Goal: Contribute content: Add original content to the website for others to see

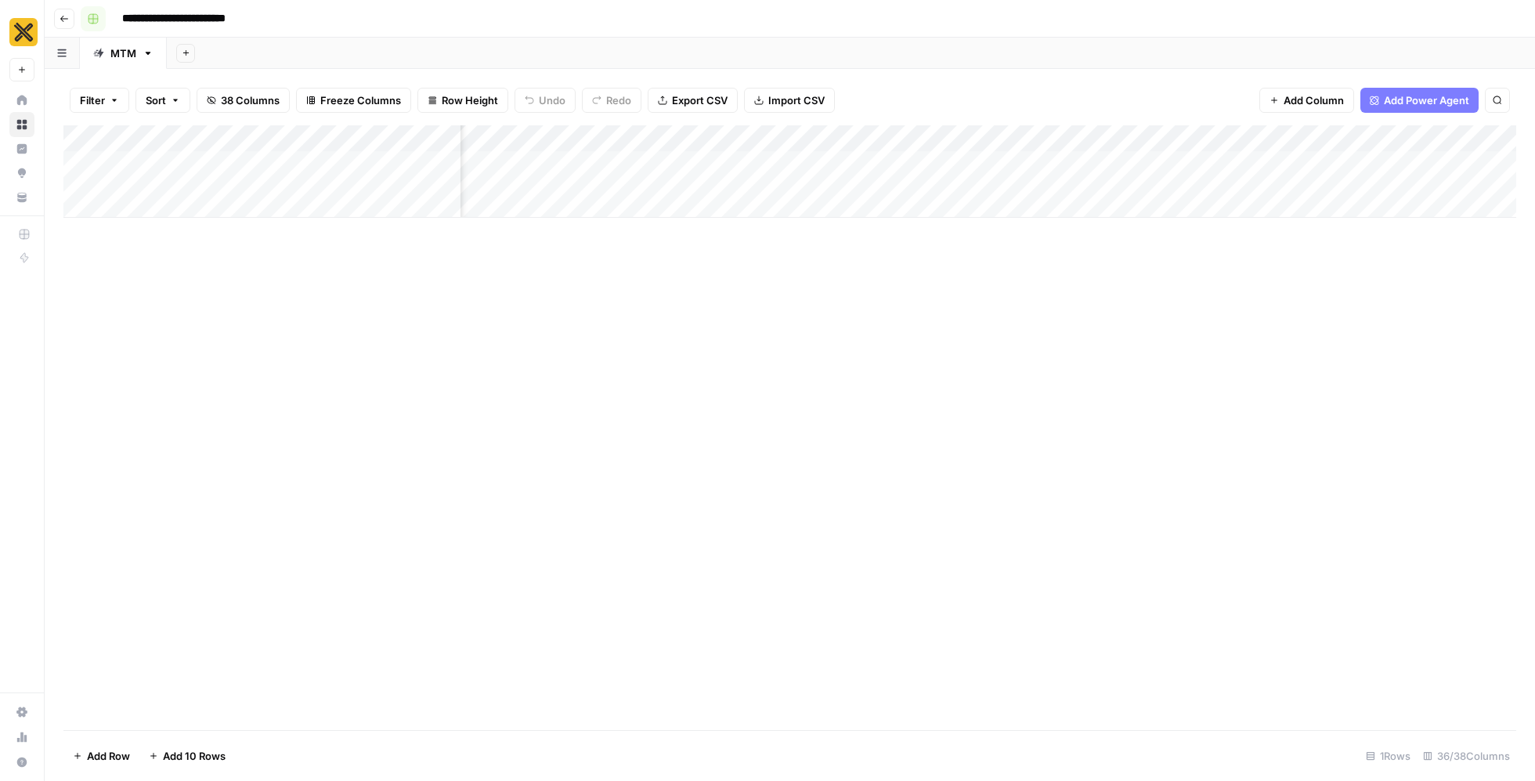
scroll to position [0, 2609]
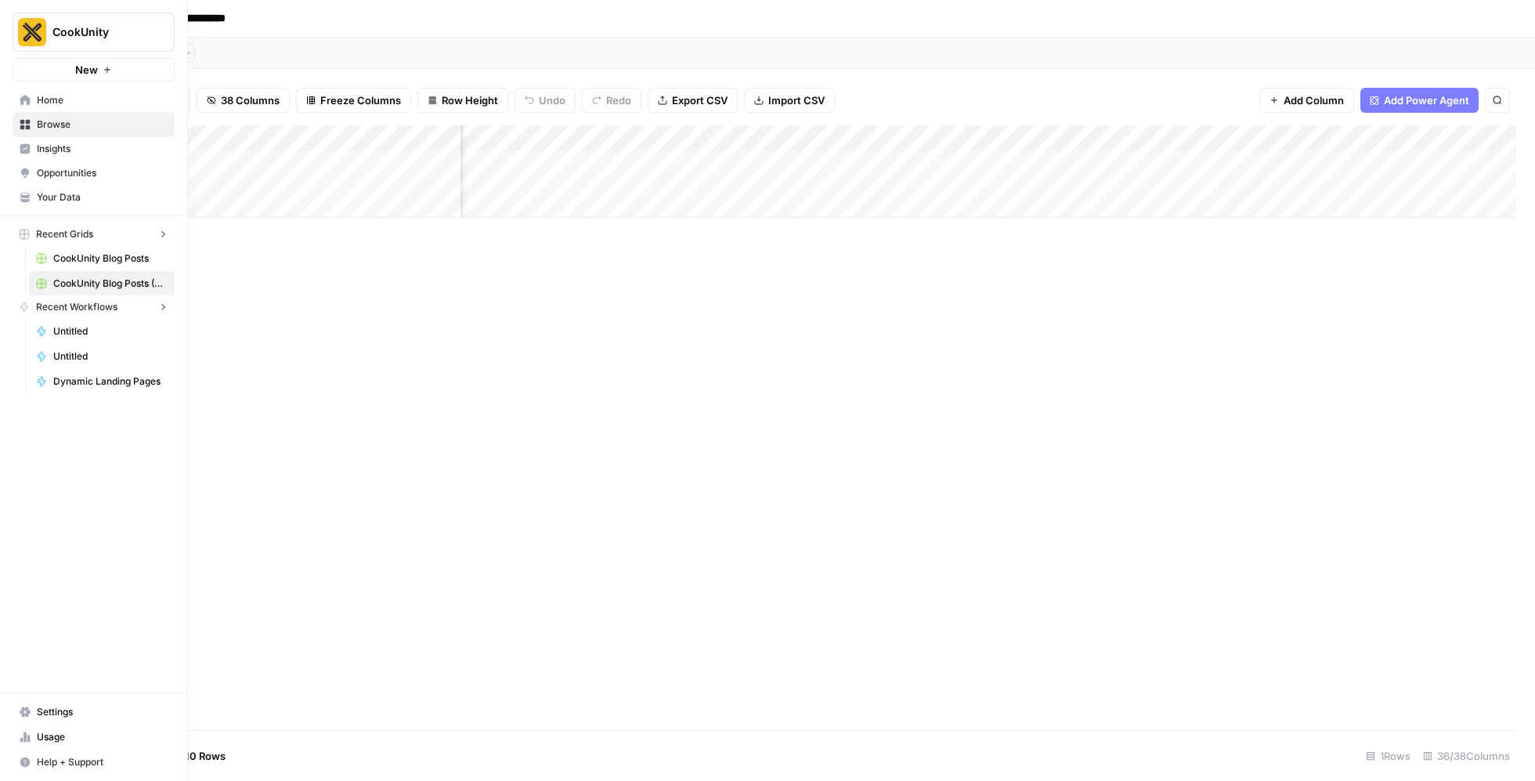
click at [42, 26] on button "CookUnity" at bounding box center [94, 32] width 162 height 39
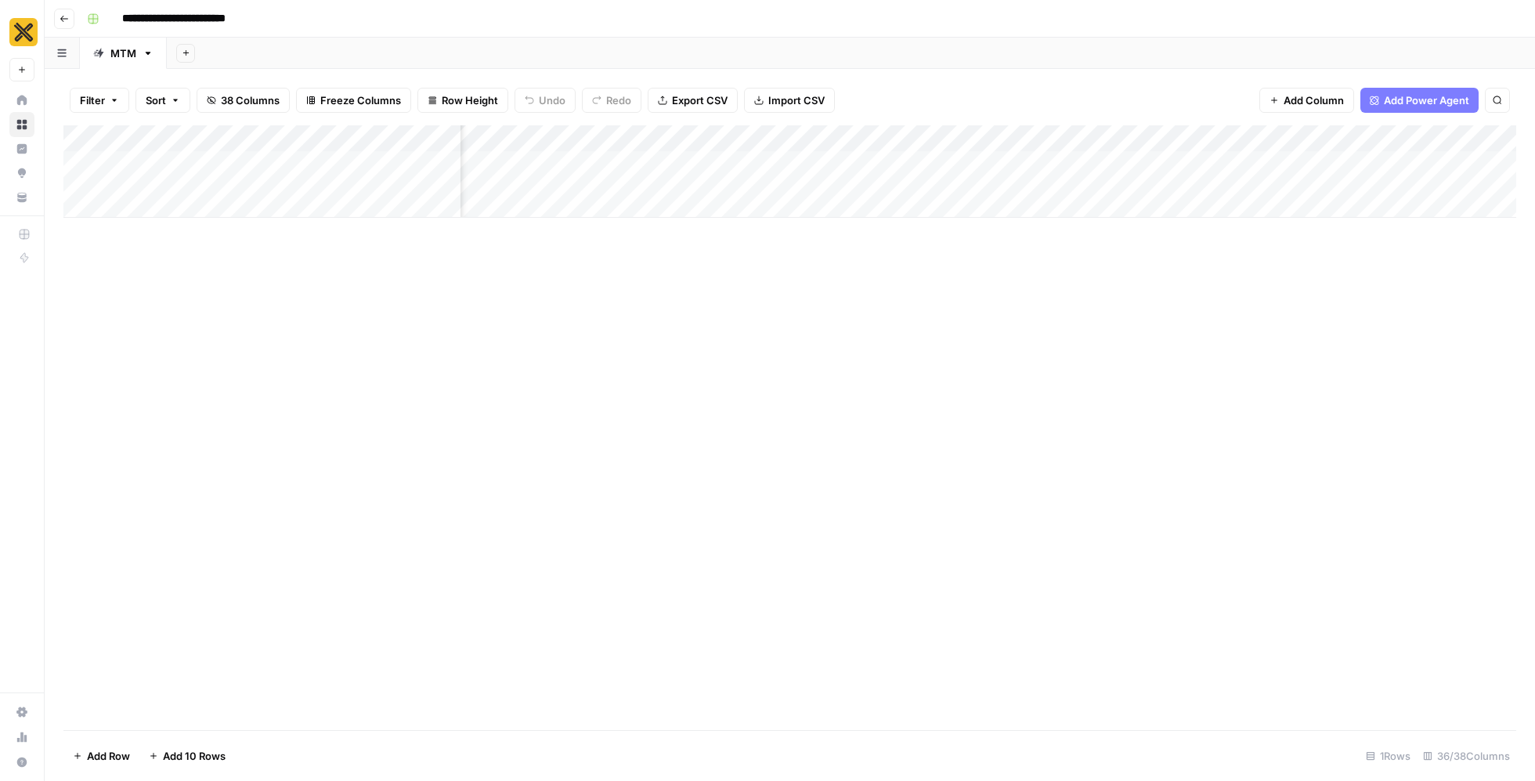
click at [290, 27] on div "**********" at bounding box center [800, 18] width 1438 height 25
click at [60, 13] on button "Go back" at bounding box center [64, 19] width 20 height 20
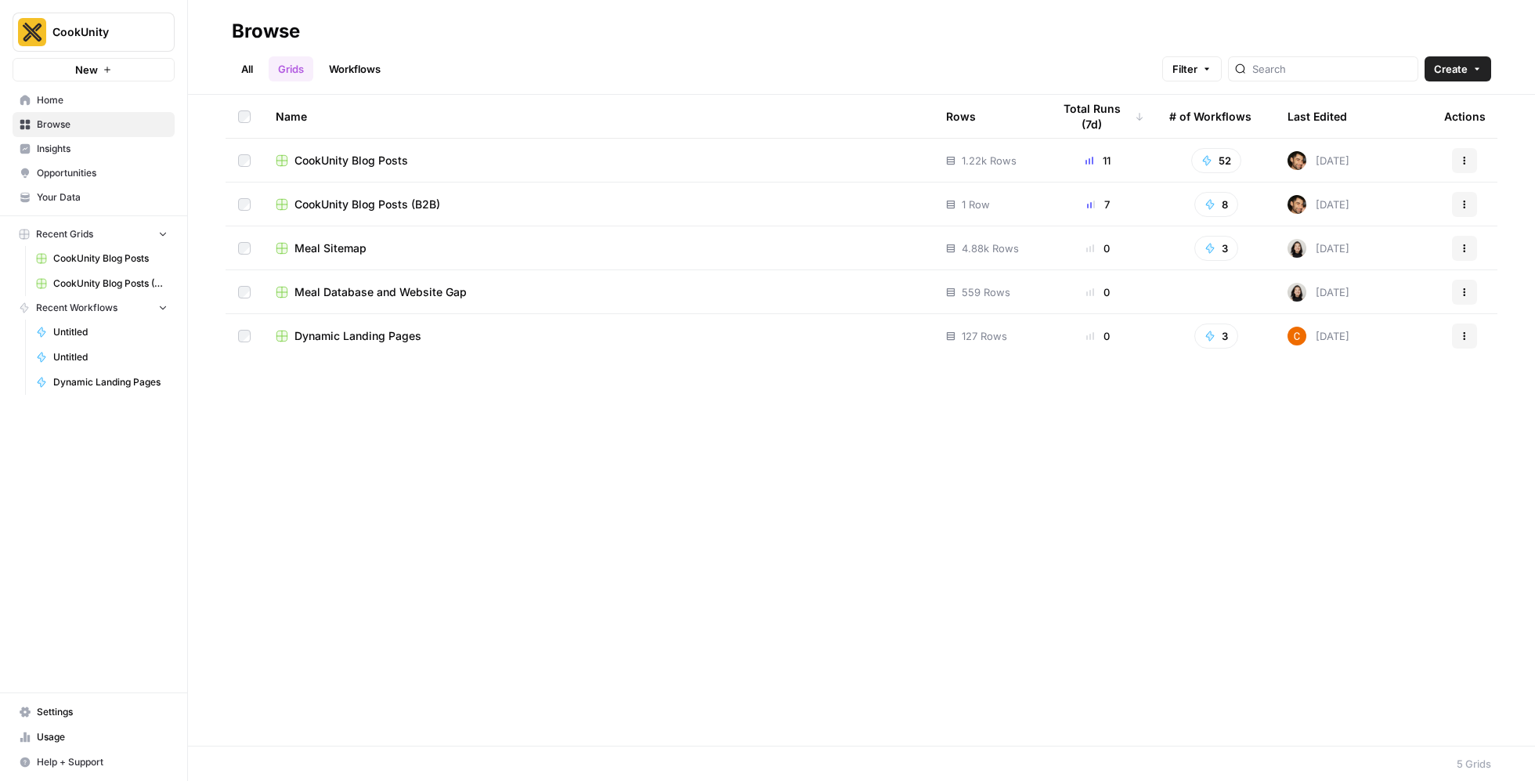
click at [415, 153] on div "CookUnity Blog Posts" at bounding box center [598, 161] width 645 height 16
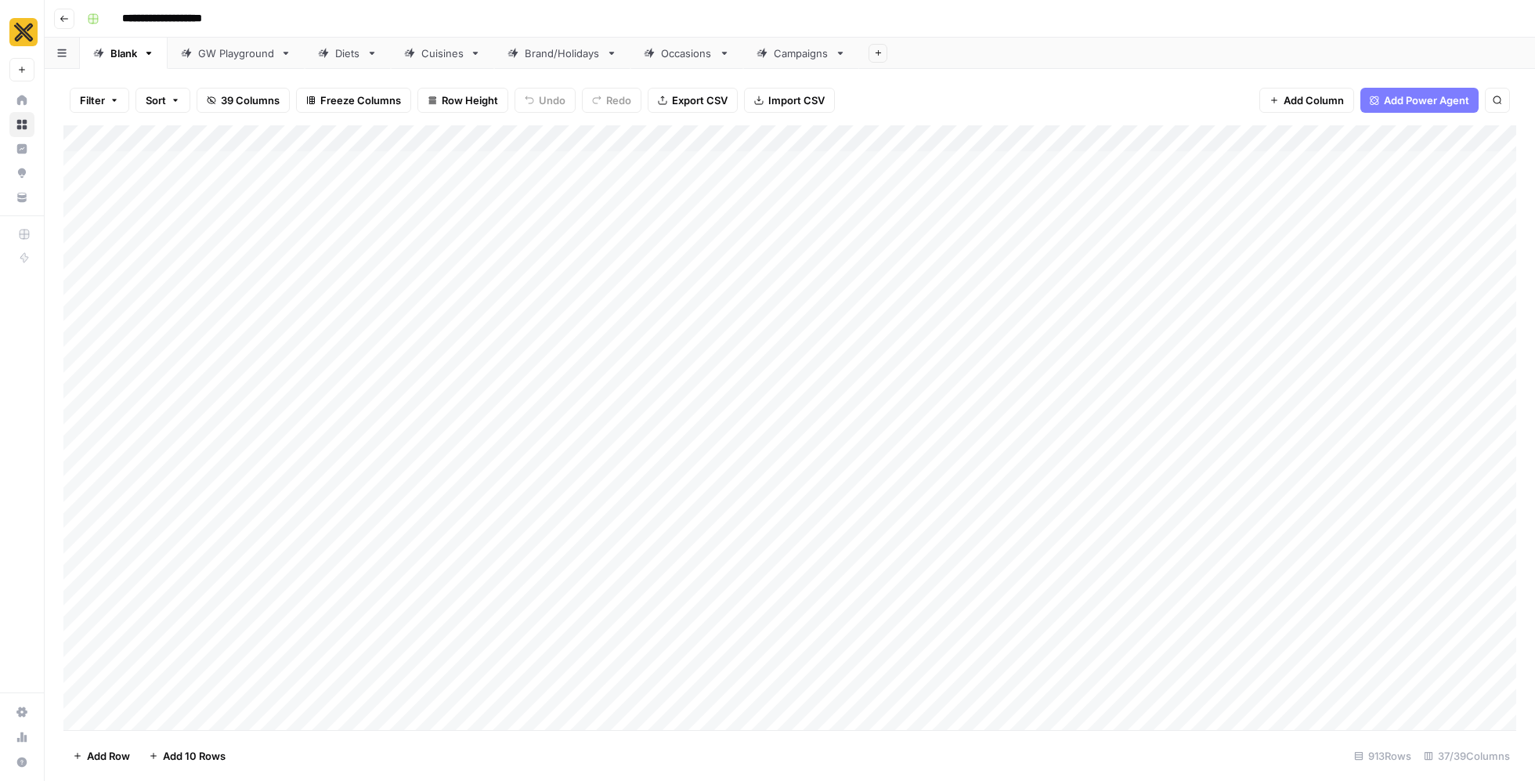
click at [473, 55] on icon at bounding box center [475, 53] width 11 height 11
click at [580, 60] on link "Brand/Holidays" at bounding box center [562, 53] width 136 height 31
click at [134, 713] on div "Add Column" at bounding box center [789, 427] width 1453 height 605
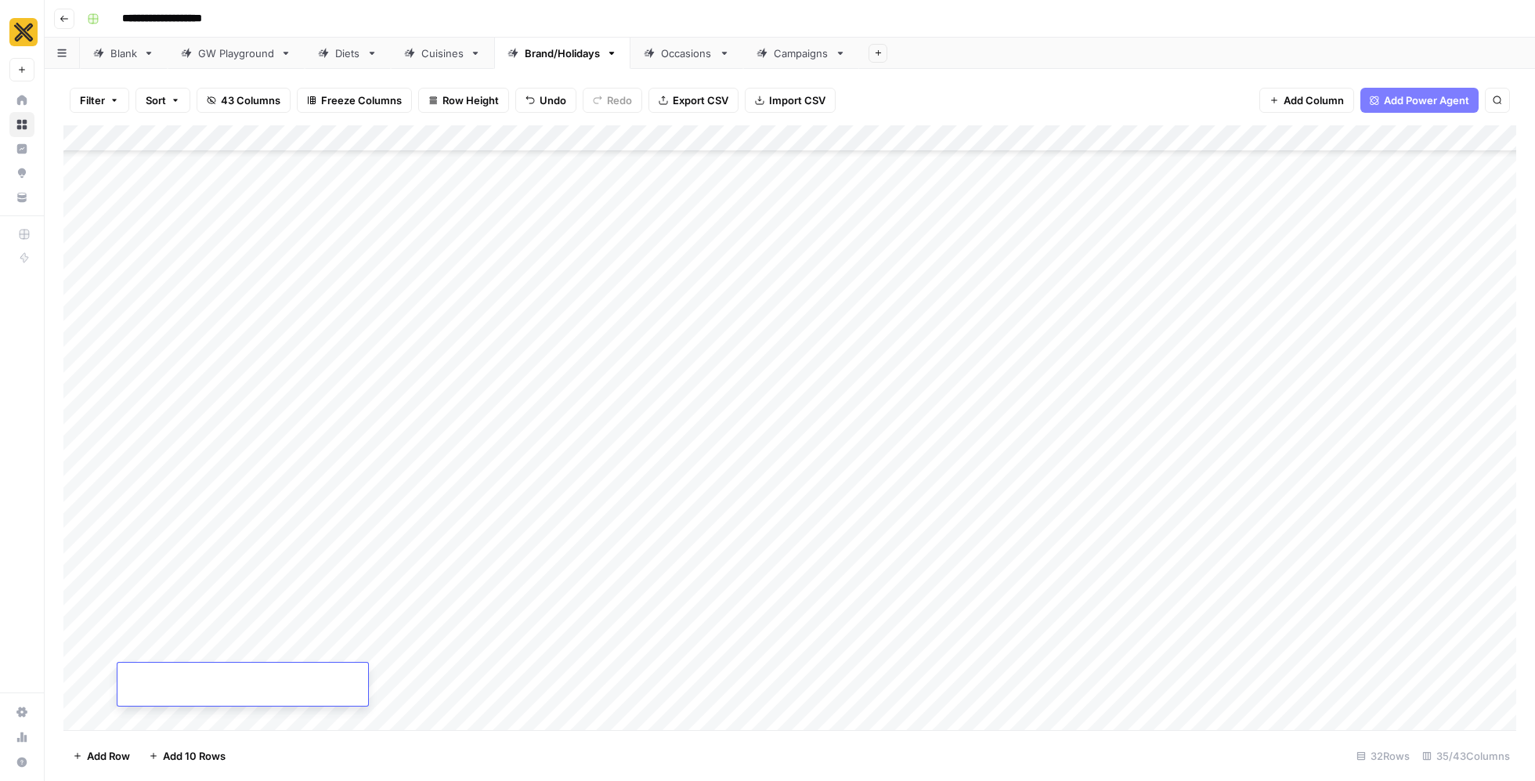
click at [395, 691] on div "Add Column" at bounding box center [789, 427] width 1453 height 605
type textarea "**********"
click at [594, 695] on div "Add Column" at bounding box center [789, 427] width 1453 height 605
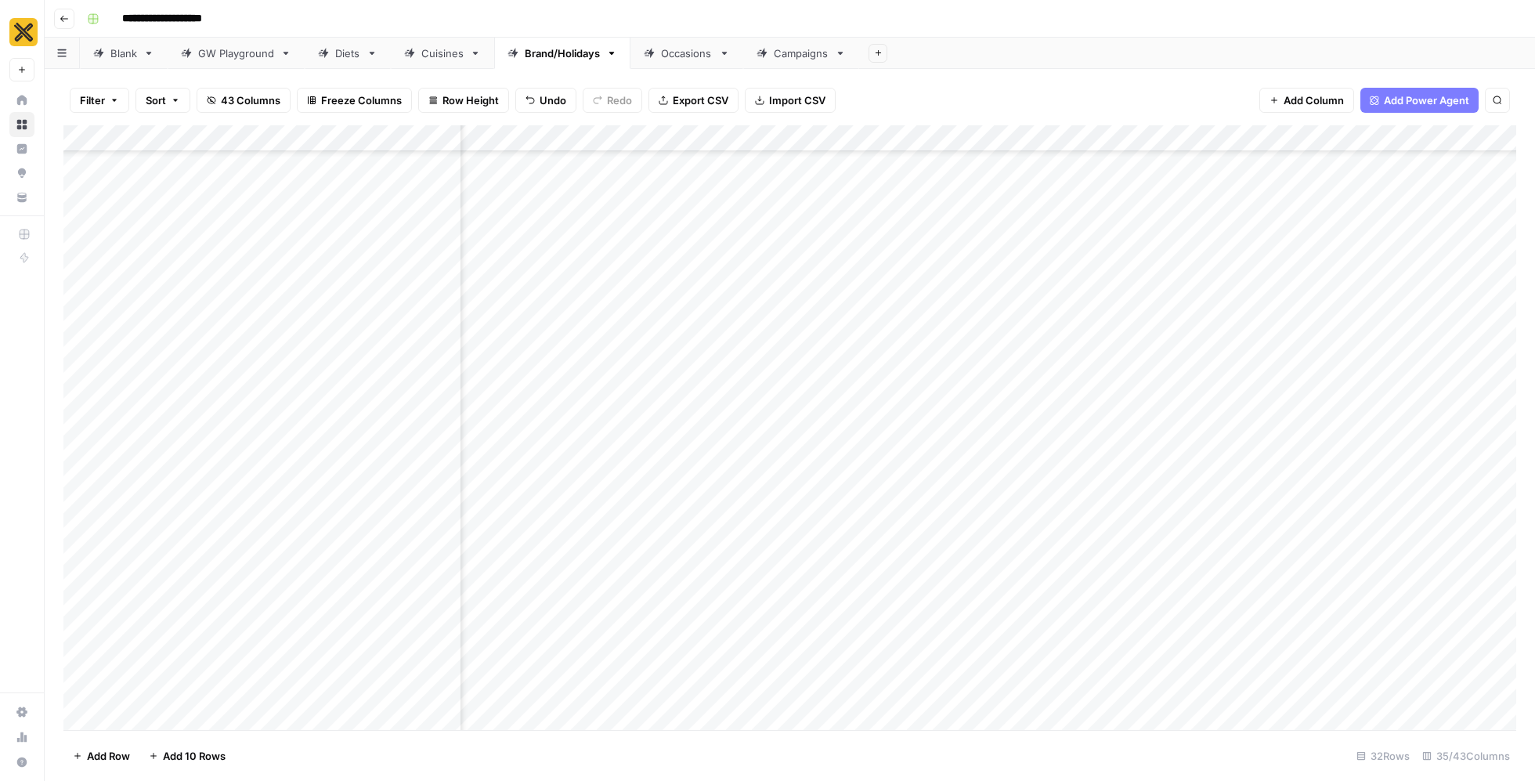
click at [1065, 673] on div "Add Column" at bounding box center [789, 427] width 1453 height 605
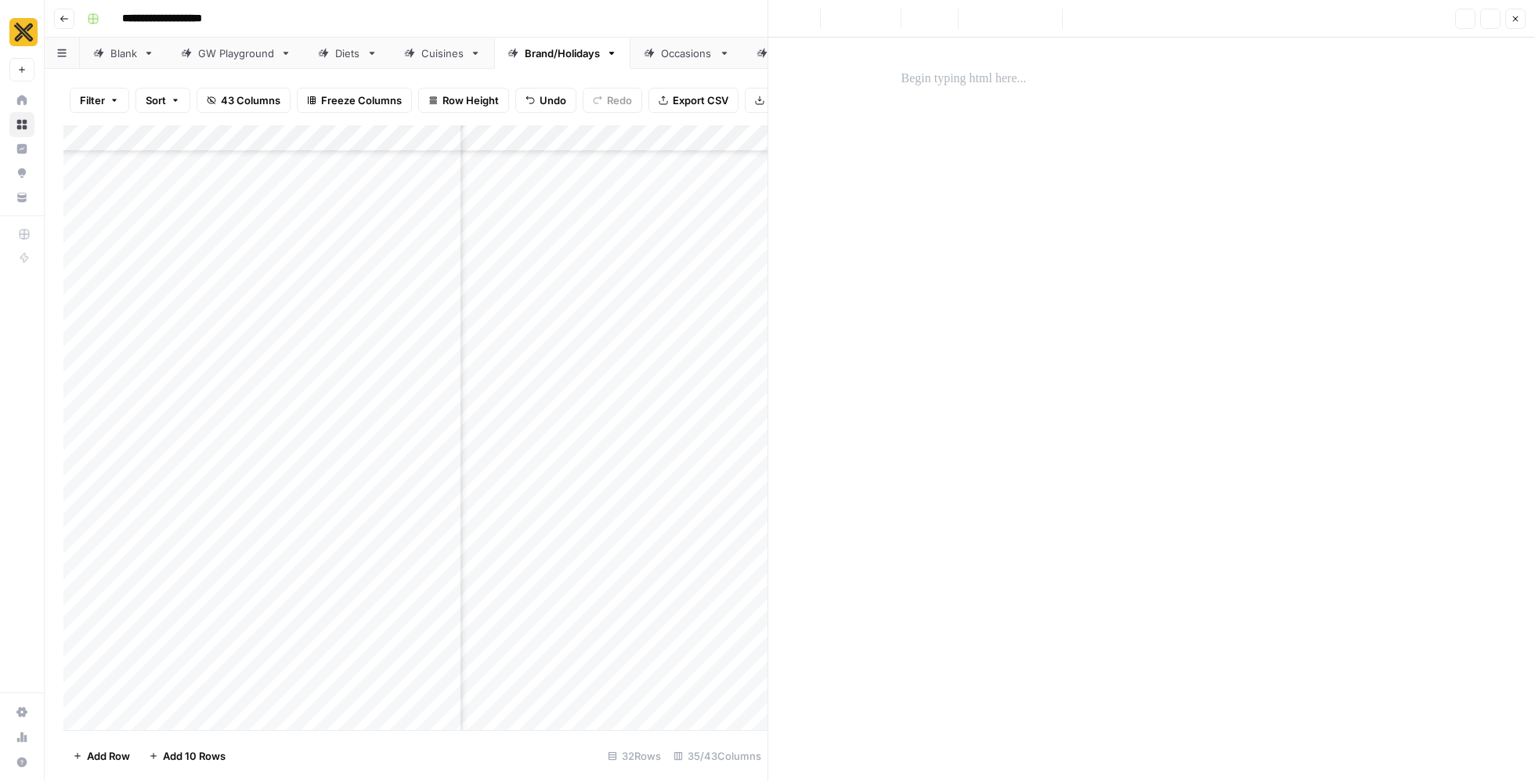
click at [1200, 259] on div at bounding box center [1152, 397] width 520 height 668
click at [1007, 86] on p at bounding box center [1151, 79] width 501 height 20
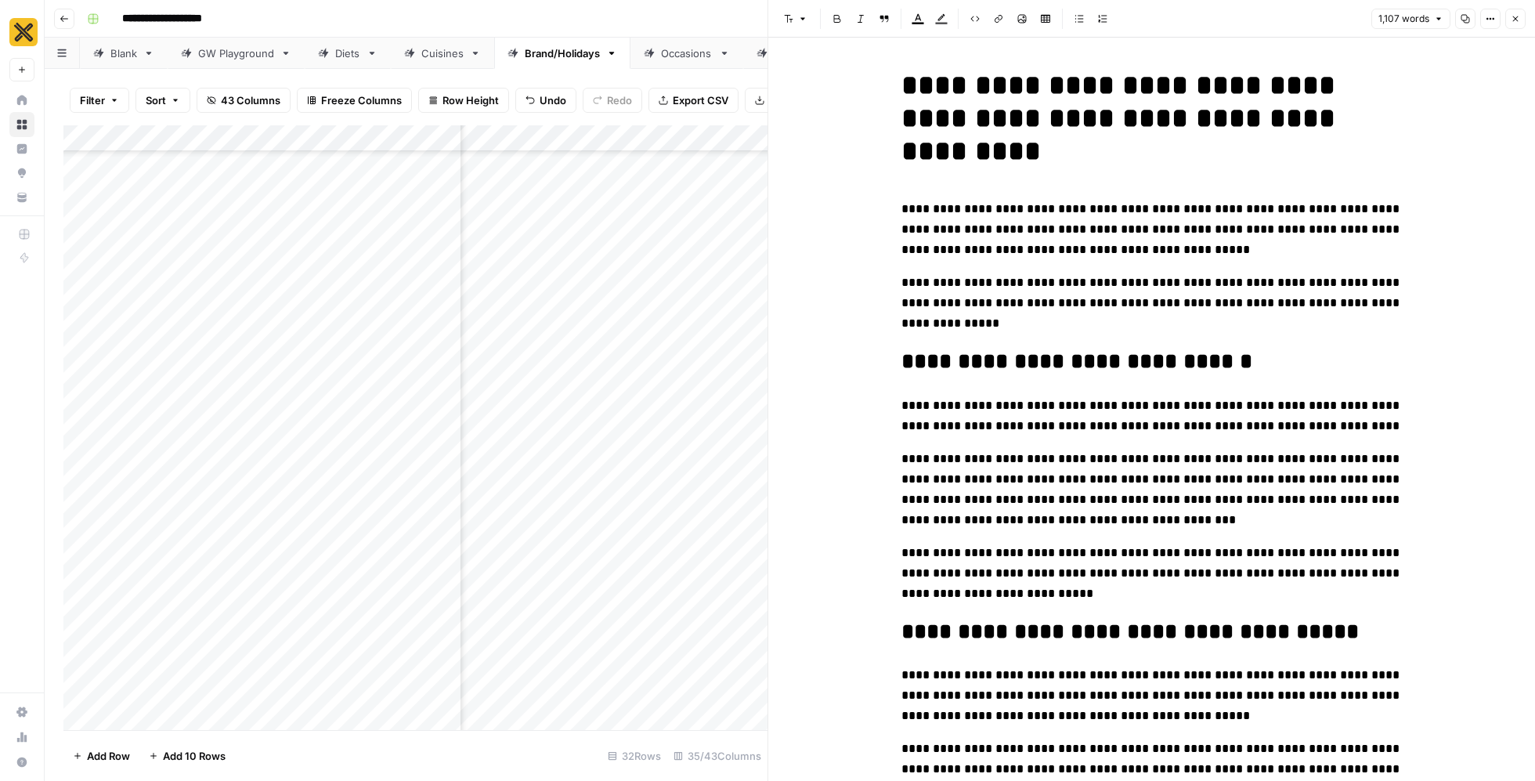
click at [1467, 19] on icon "button" at bounding box center [1465, 19] width 9 height 9
click at [1521, 19] on button "Close" at bounding box center [1515, 19] width 20 height 20
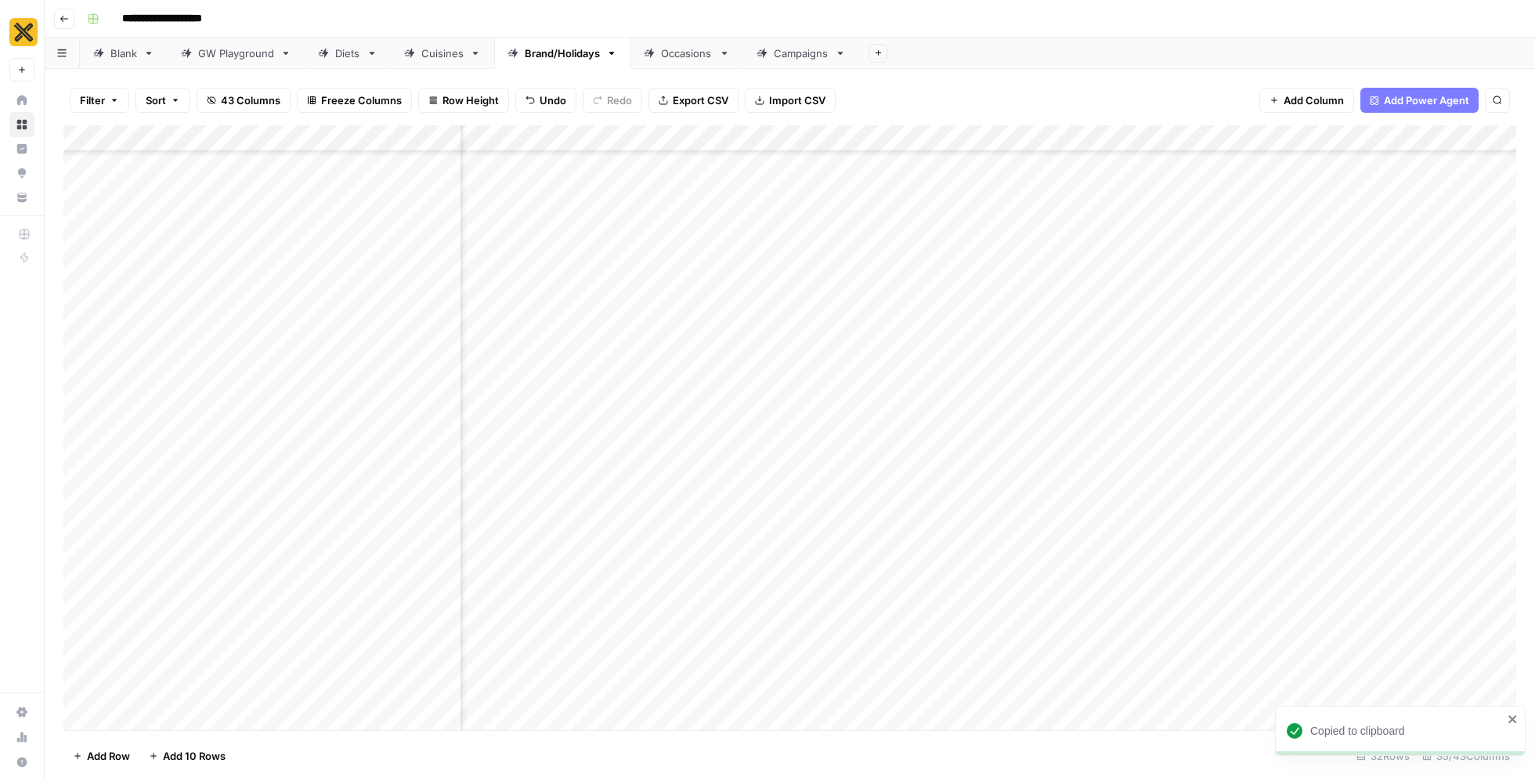
scroll to position [749, 3258]
click at [1191, 673] on div "Add Column" at bounding box center [789, 427] width 1453 height 605
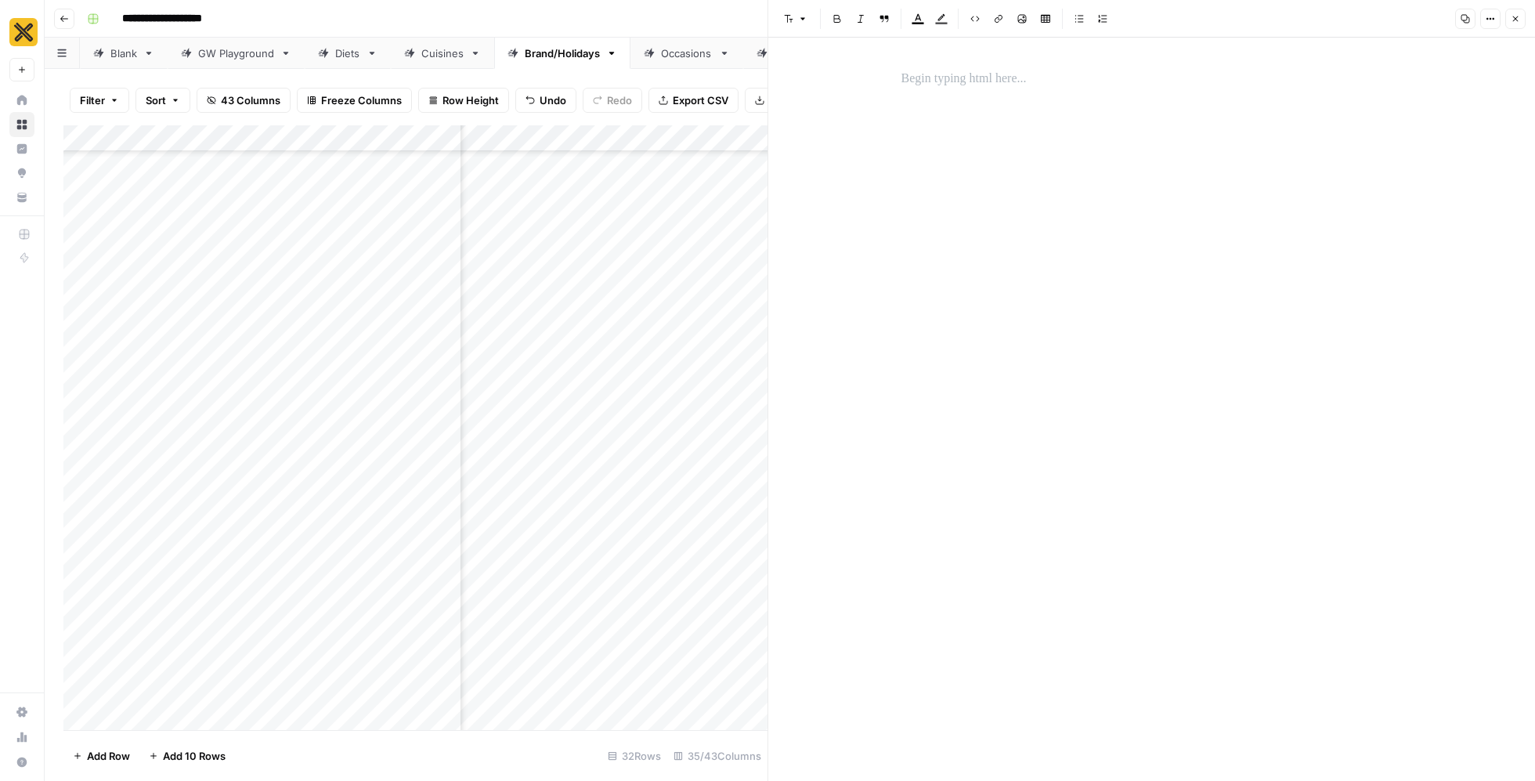
click at [965, 76] on p at bounding box center [1151, 79] width 501 height 20
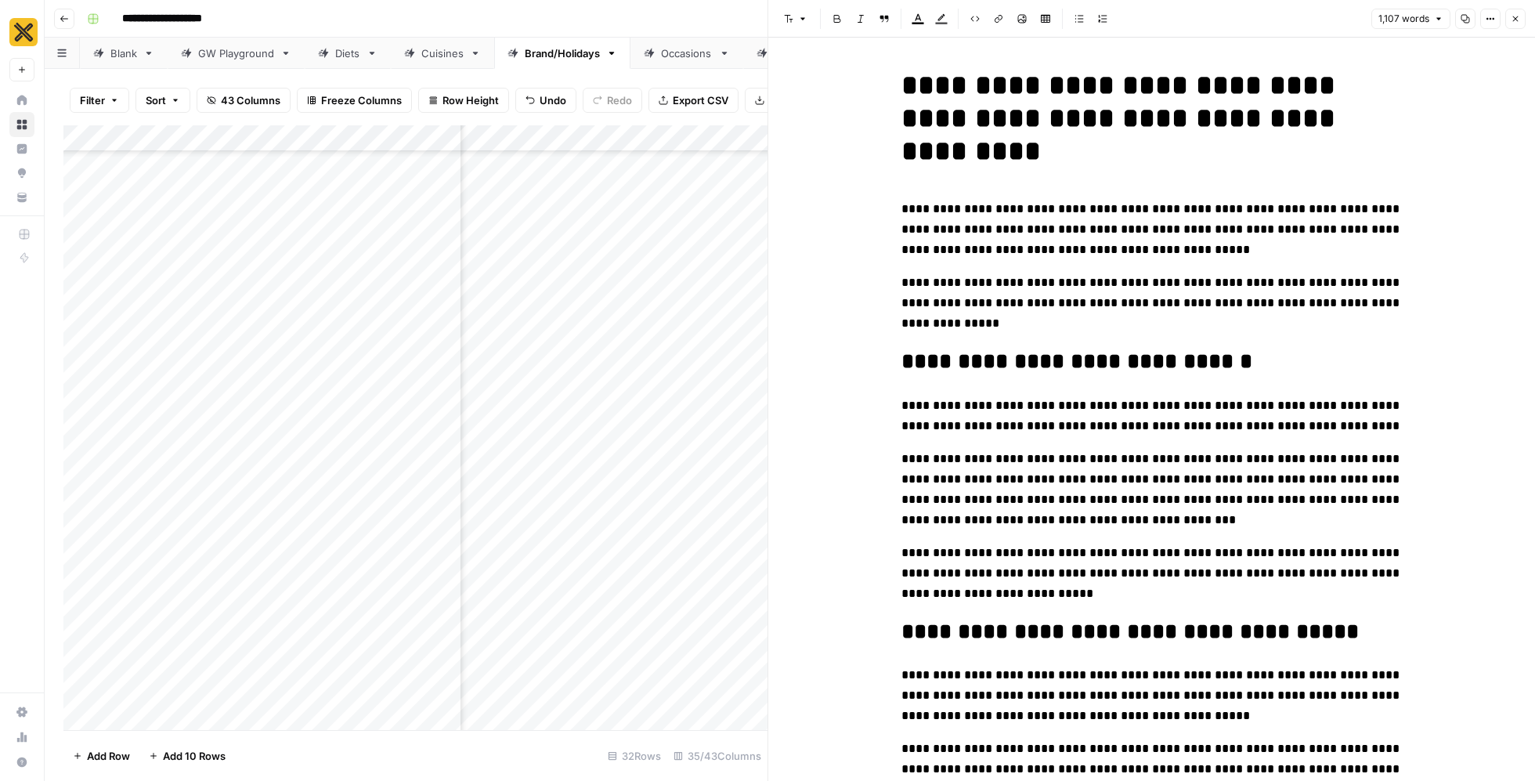
click at [1505, 20] on button "Close" at bounding box center [1515, 19] width 20 height 20
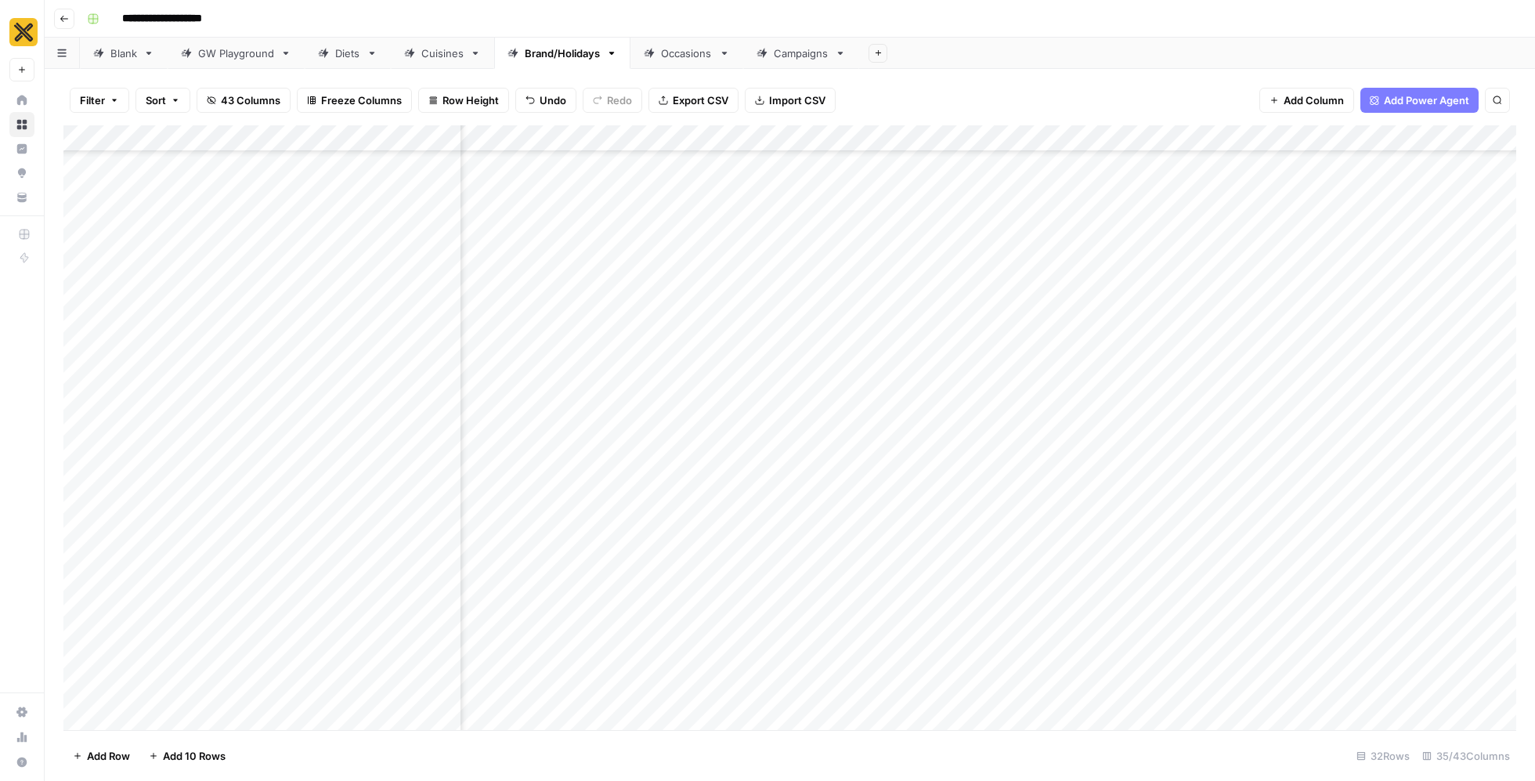
click at [1335, 673] on div "Add Column" at bounding box center [789, 427] width 1453 height 605
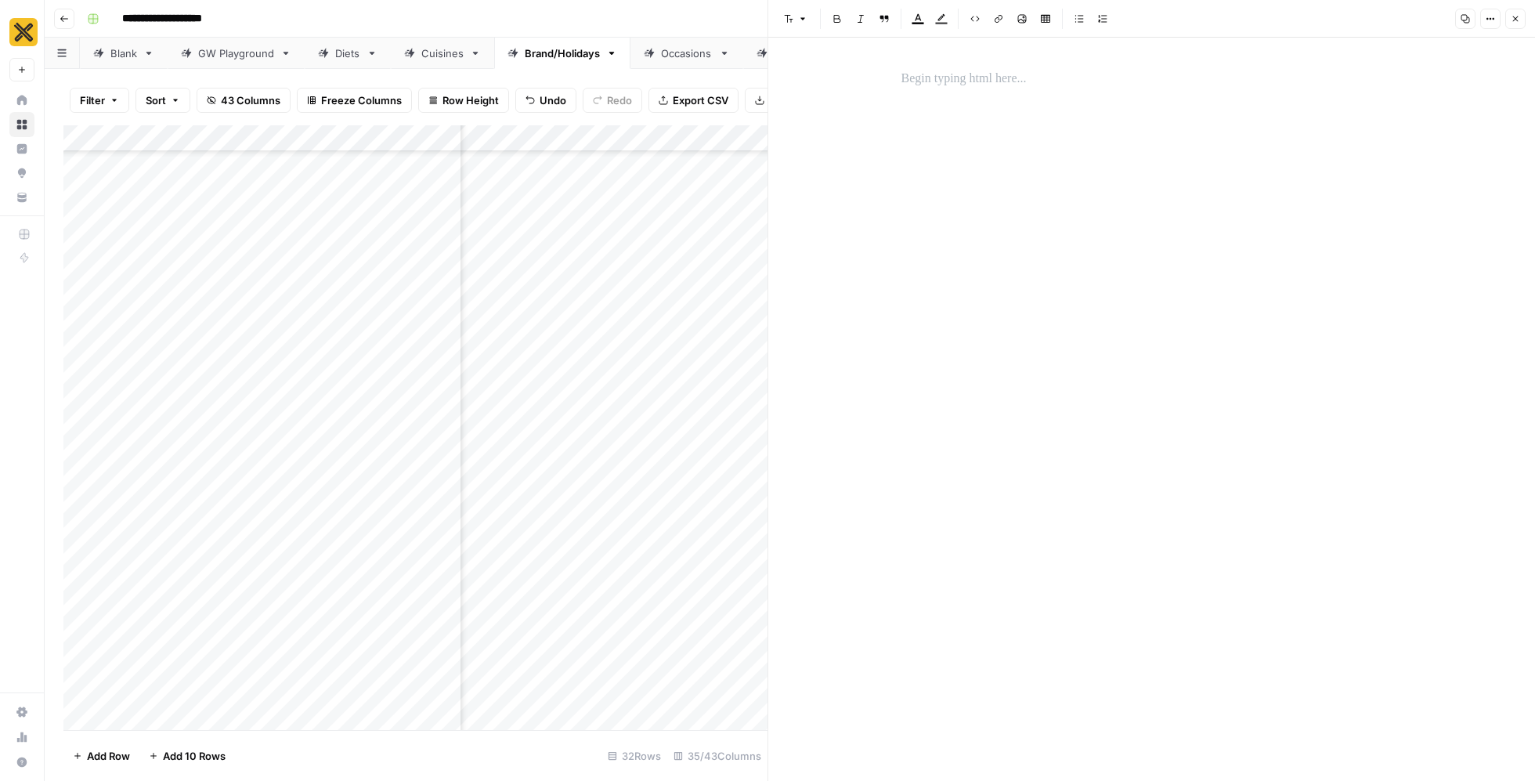
click at [1009, 90] on div at bounding box center [1152, 79] width 520 height 33
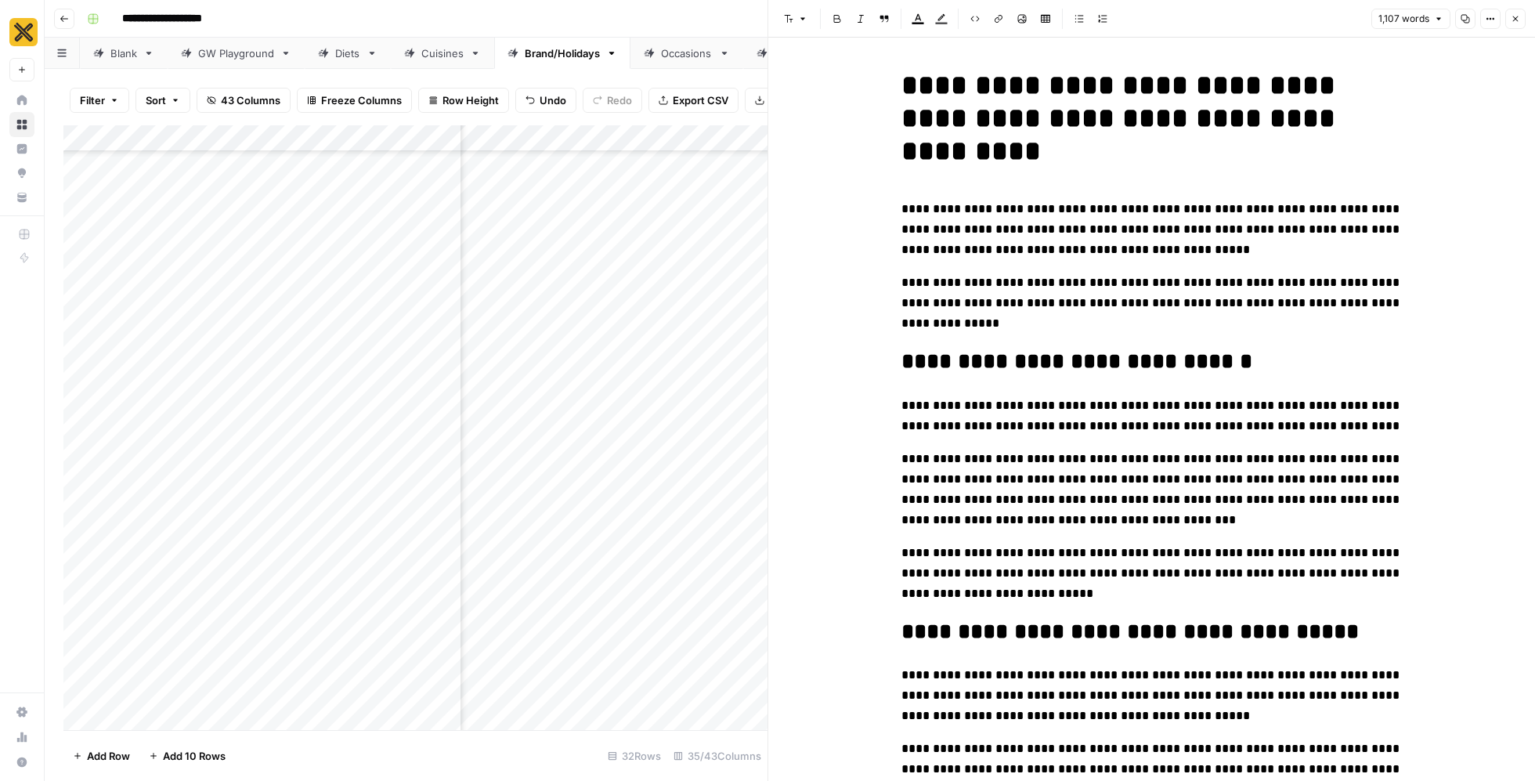
click at [1521, 20] on button "Close" at bounding box center [1515, 19] width 20 height 20
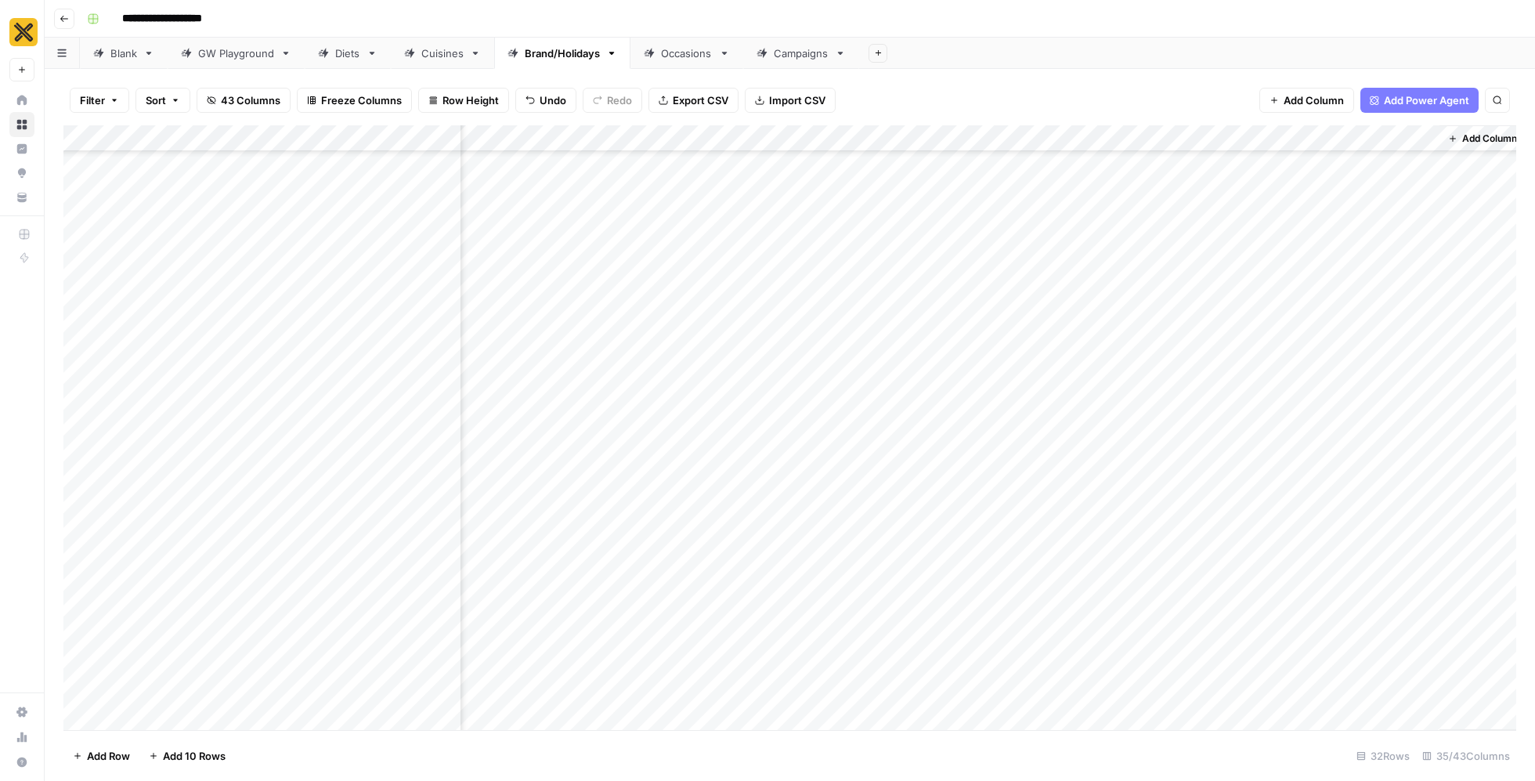
scroll to position [749, 3463]
click at [1114, 675] on div "Add Column" at bounding box center [789, 427] width 1453 height 605
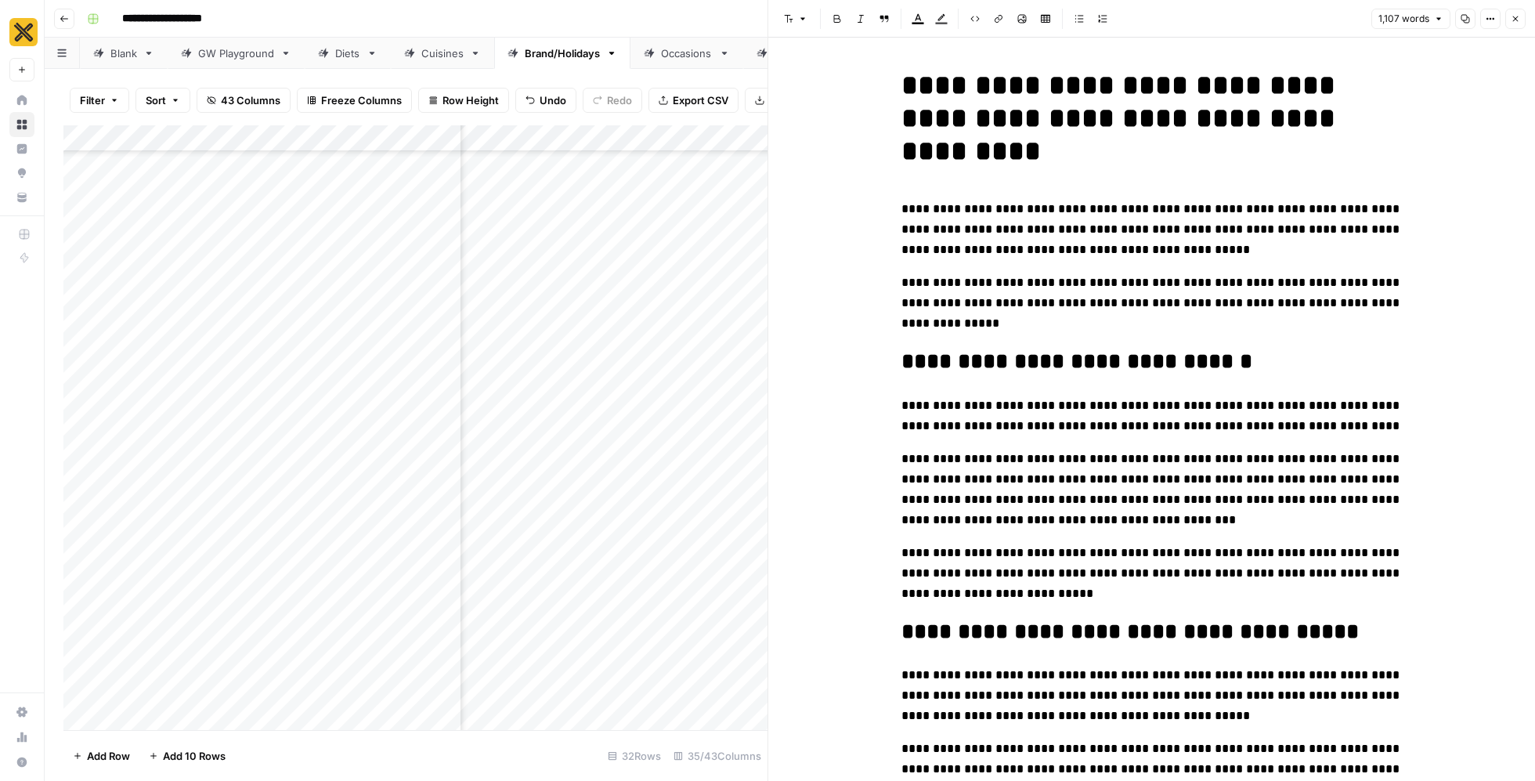
click at [1510, 20] on icon "button" at bounding box center [1514, 18] width 9 height 9
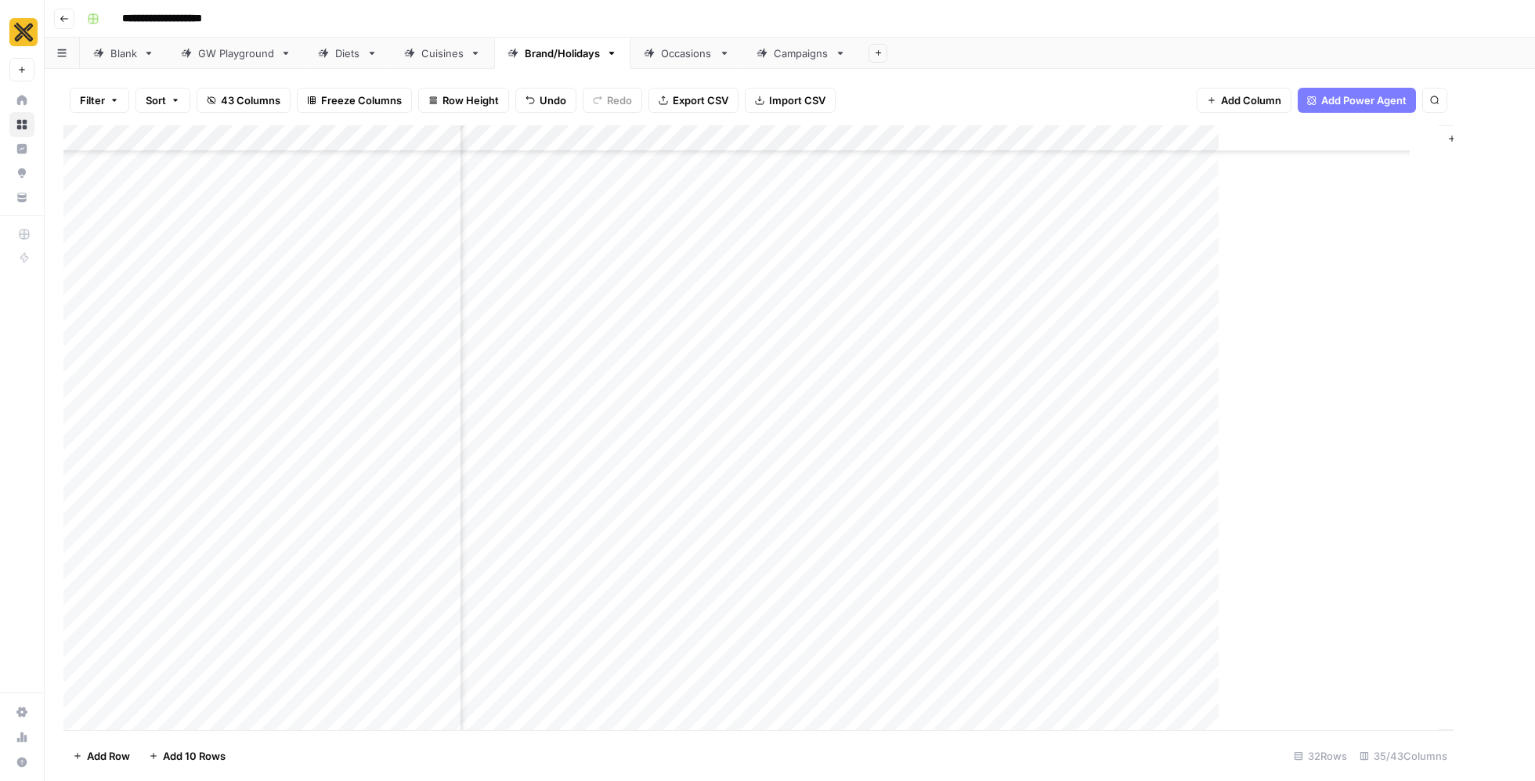
scroll to position [749, 3444]
click at [1234, 675] on div "Add Column" at bounding box center [789, 427] width 1453 height 605
click at [1429, 673] on div "Add Column" at bounding box center [789, 427] width 1453 height 605
